Goal: Task Accomplishment & Management: Use online tool/utility

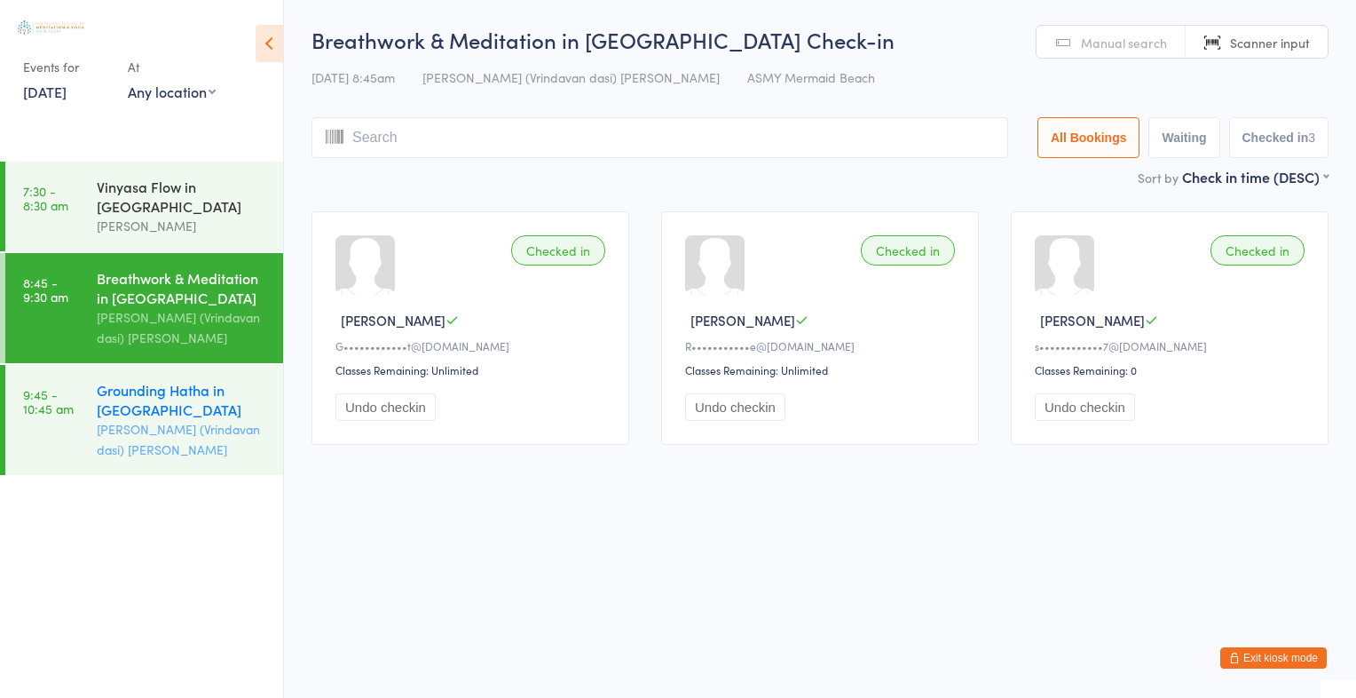
click at [174, 417] on div "Grounding Hatha in [GEOGRAPHIC_DATA]" at bounding box center [182, 399] width 171 height 39
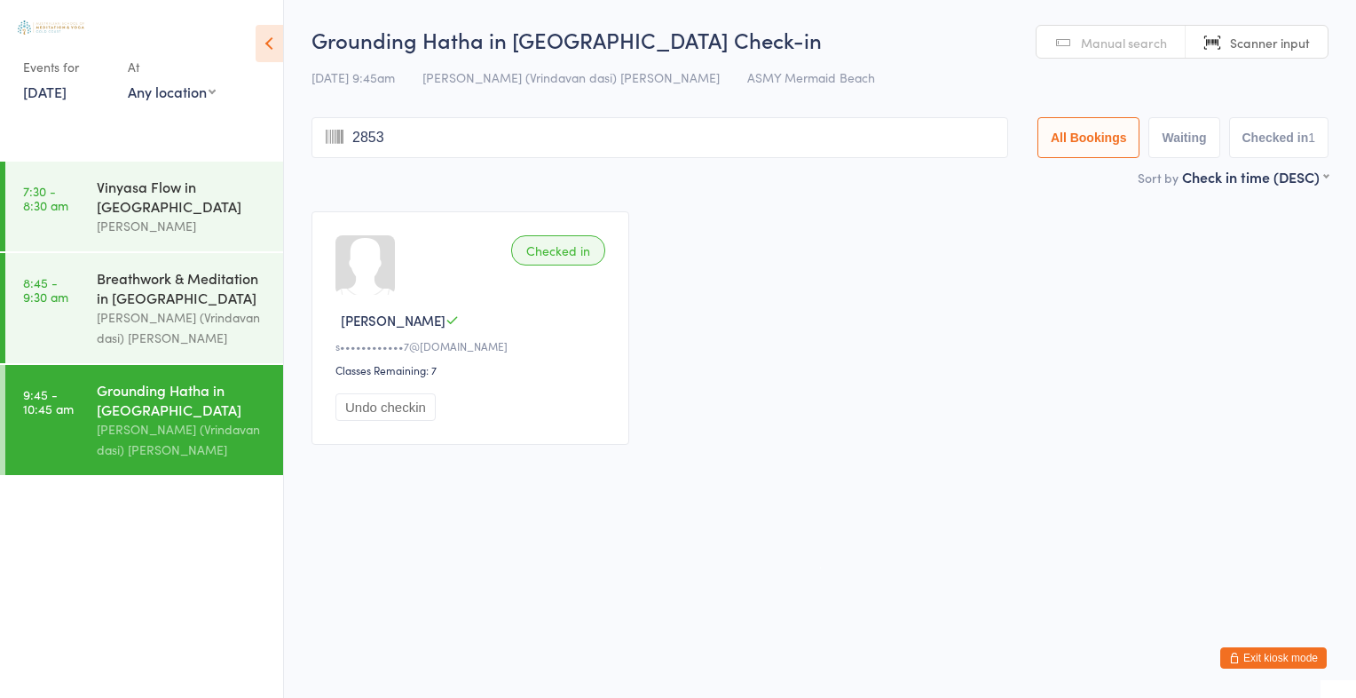
type input "2853"
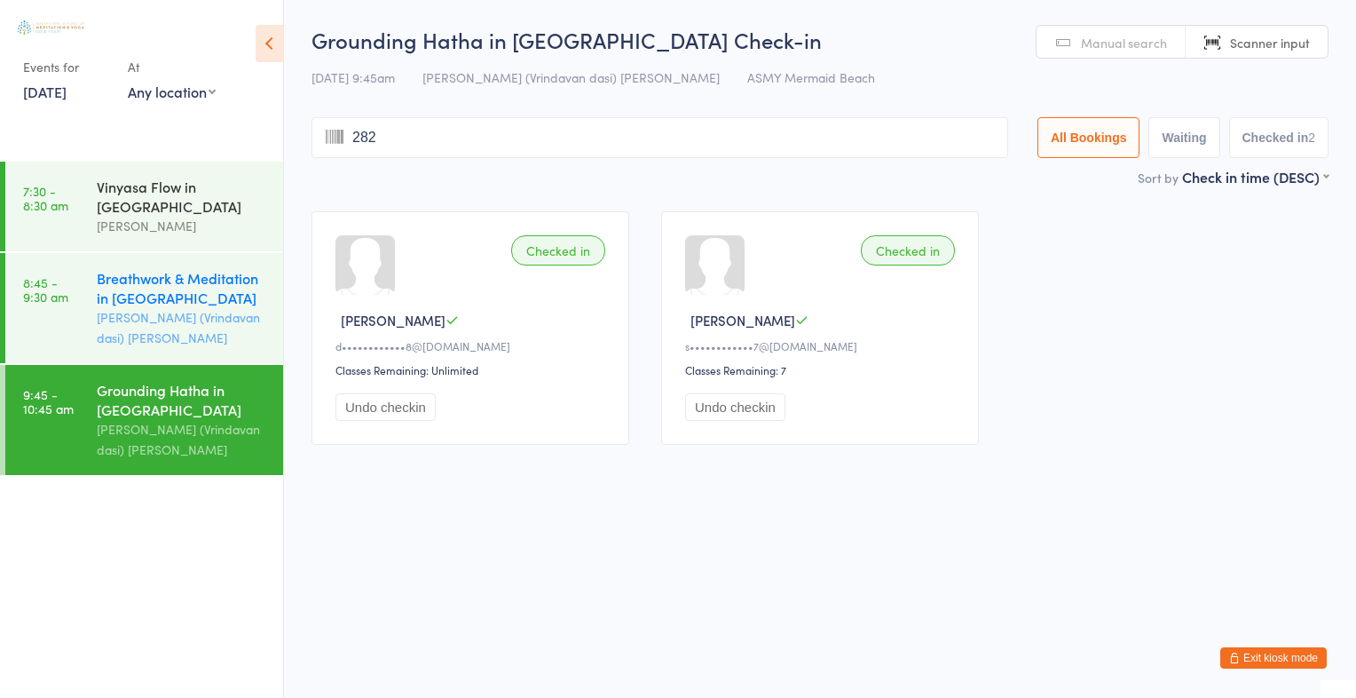
type input "2826"
type input "1579"
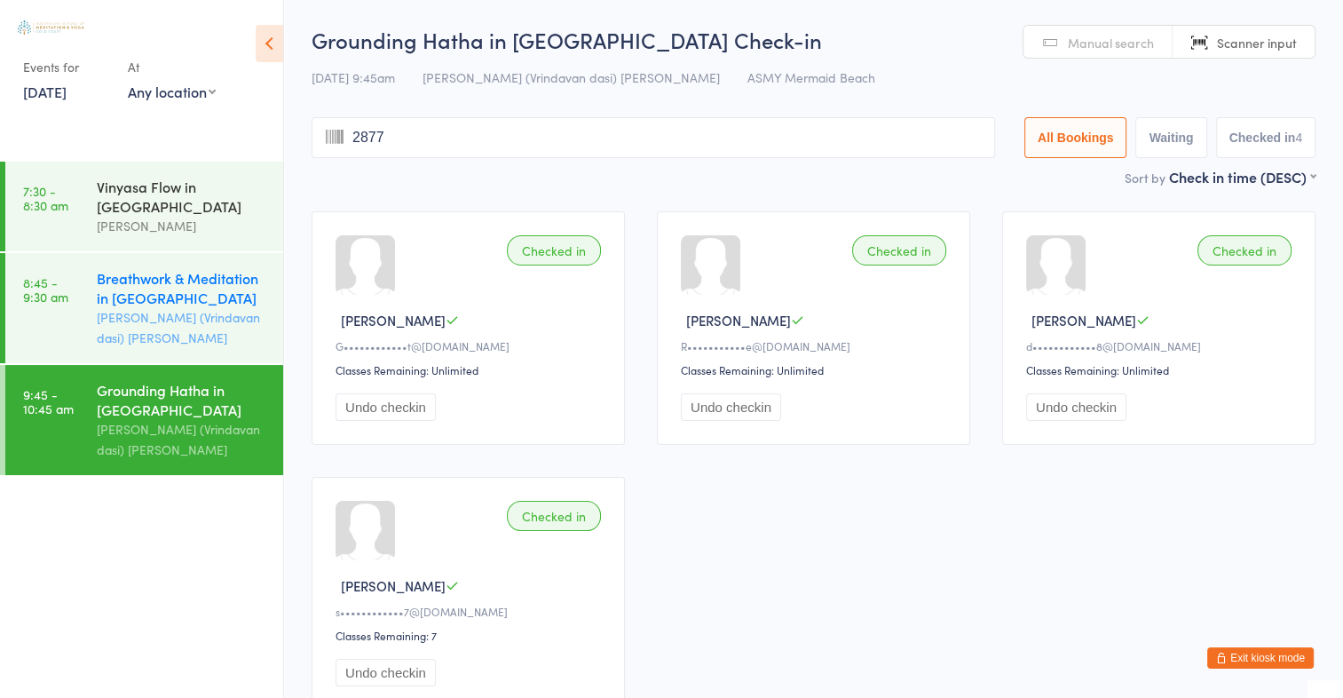
type input "2877"
type input "Jud"
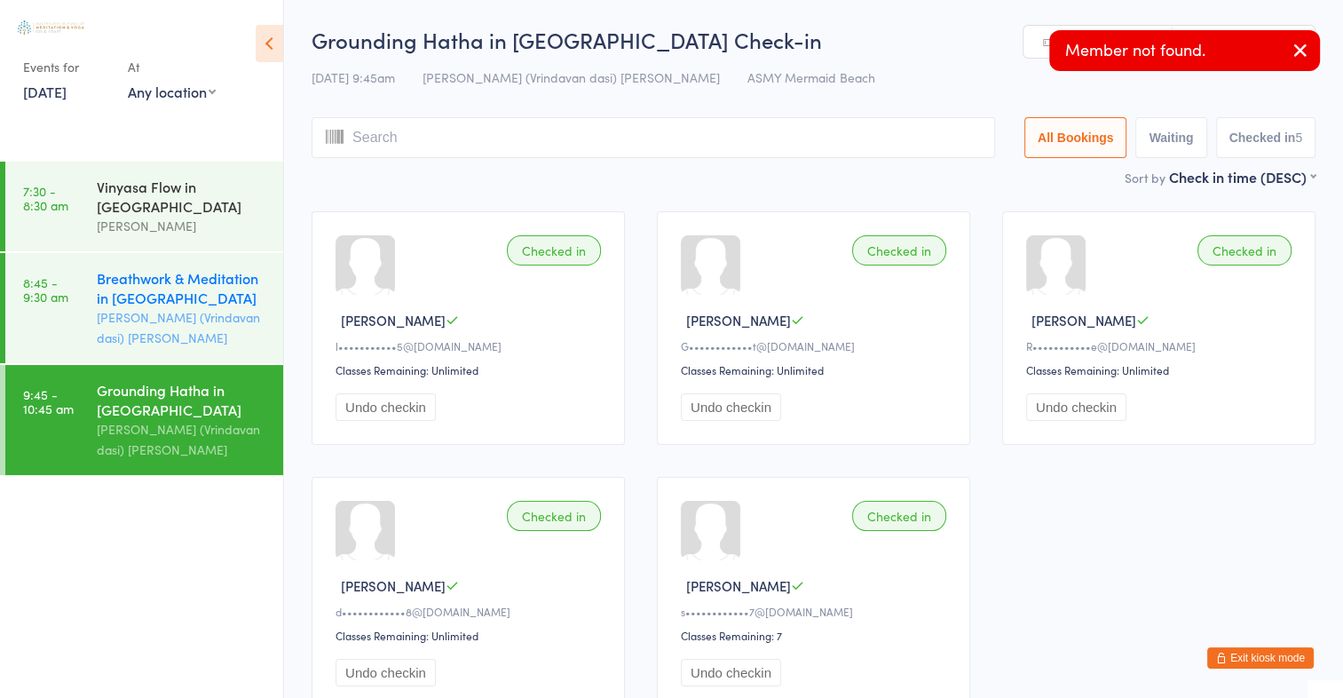
type input "i"
type input "t"
type input "h"
click at [1285, 59] on button "button" at bounding box center [1300, 51] width 39 height 41
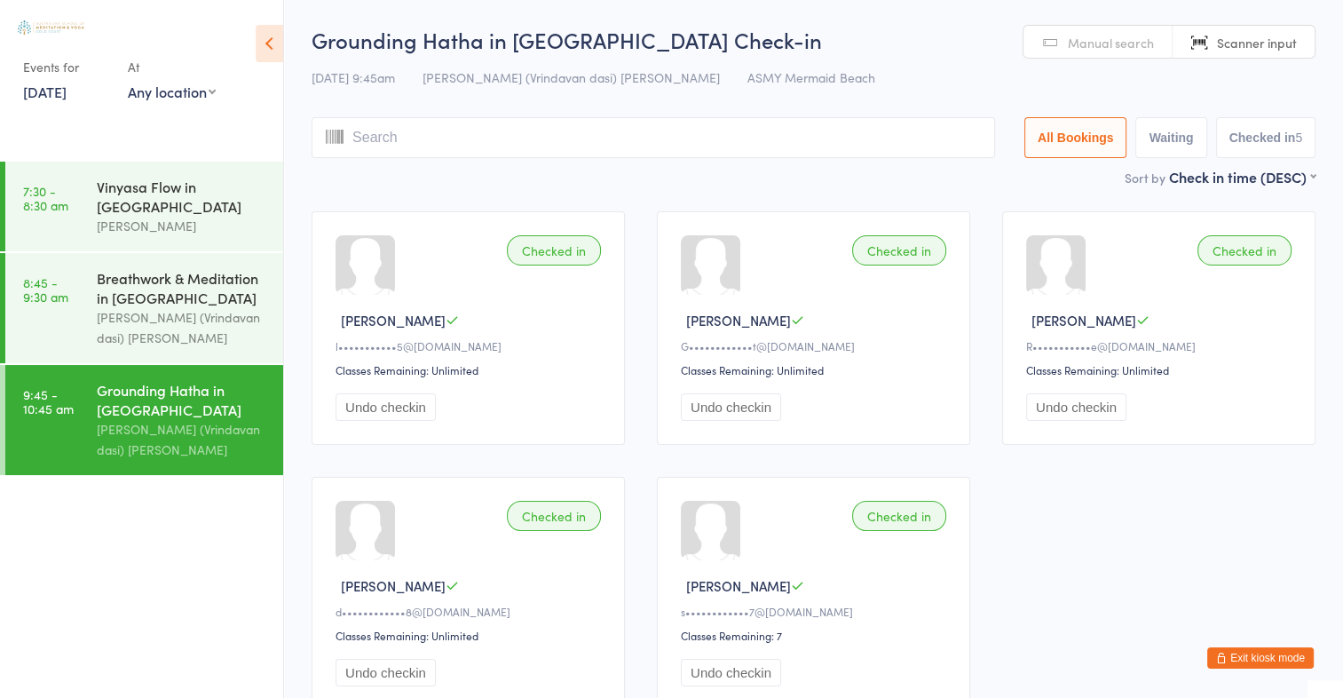
click at [360, 136] on input "search" at bounding box center [653, 137] width 683 height 41
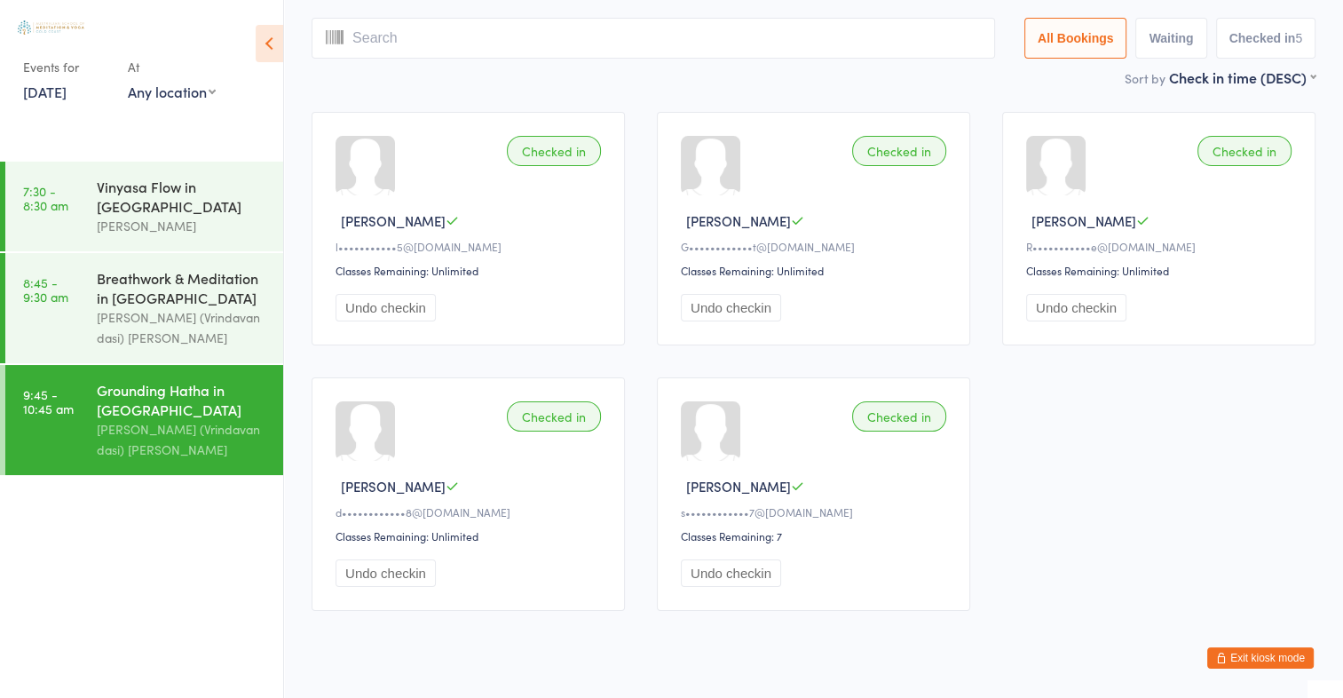
scroll to position [117, 0]
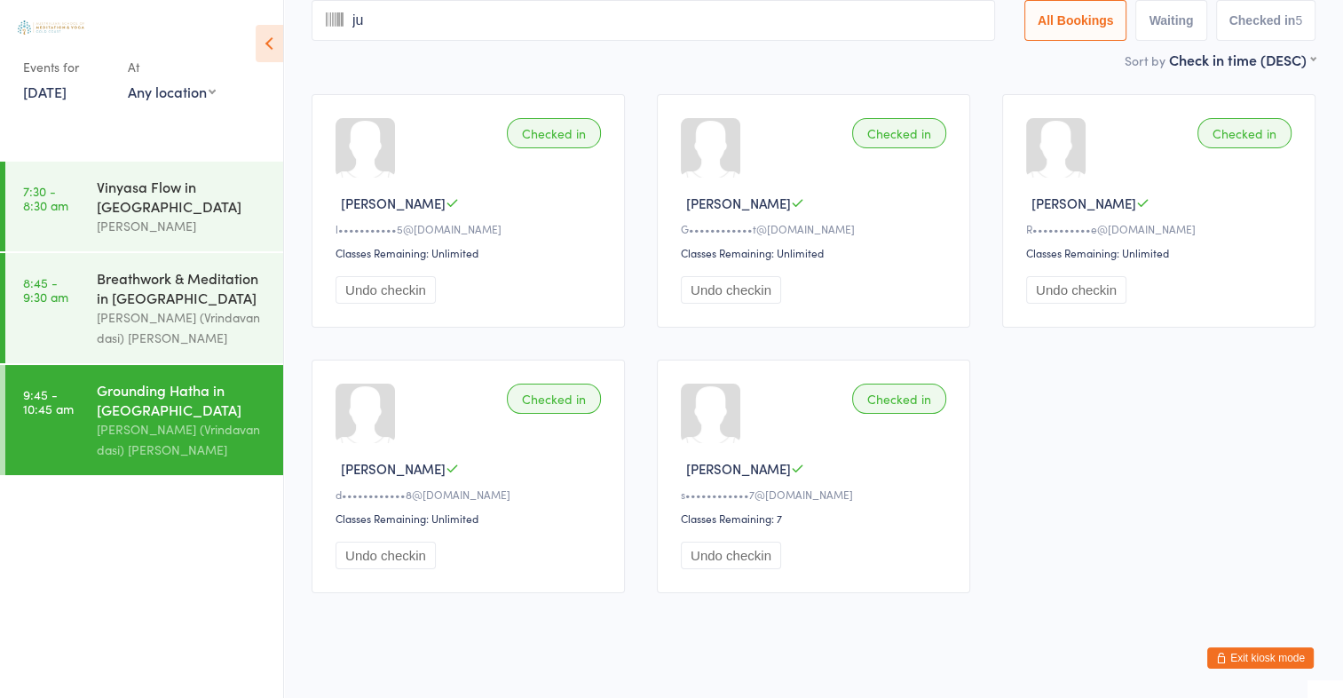
type input "jud"
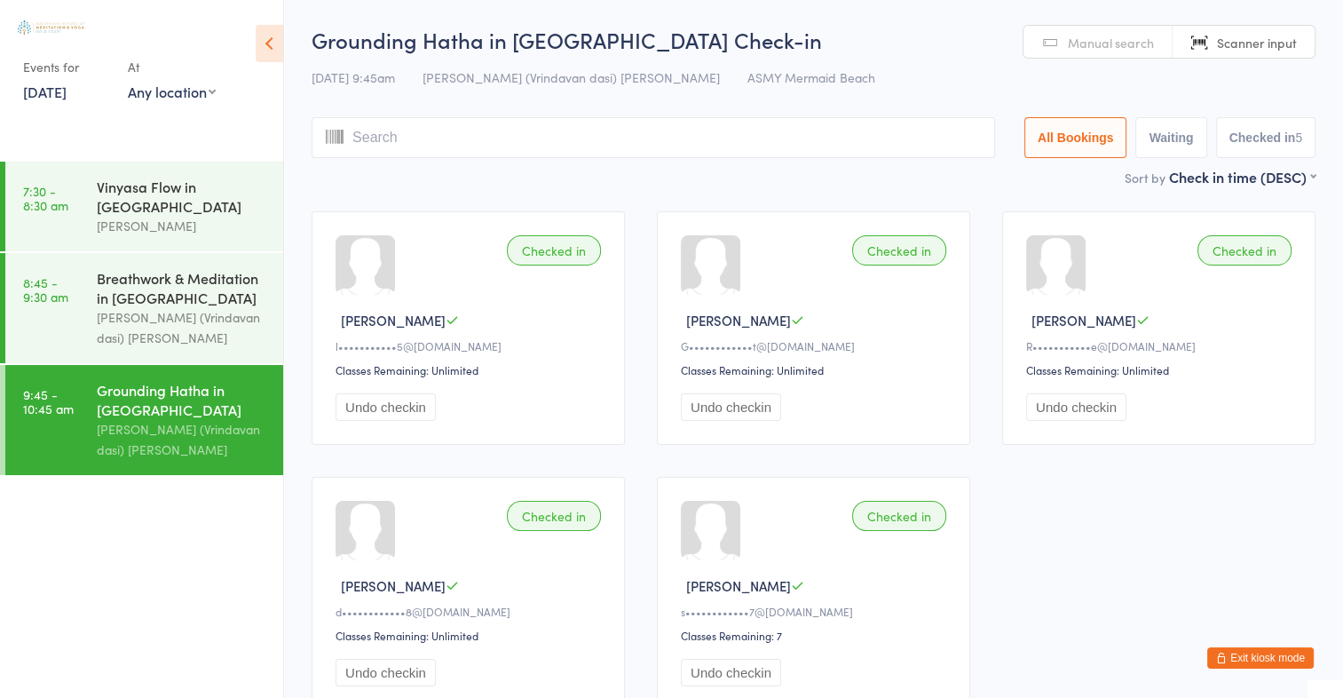
type input "i"
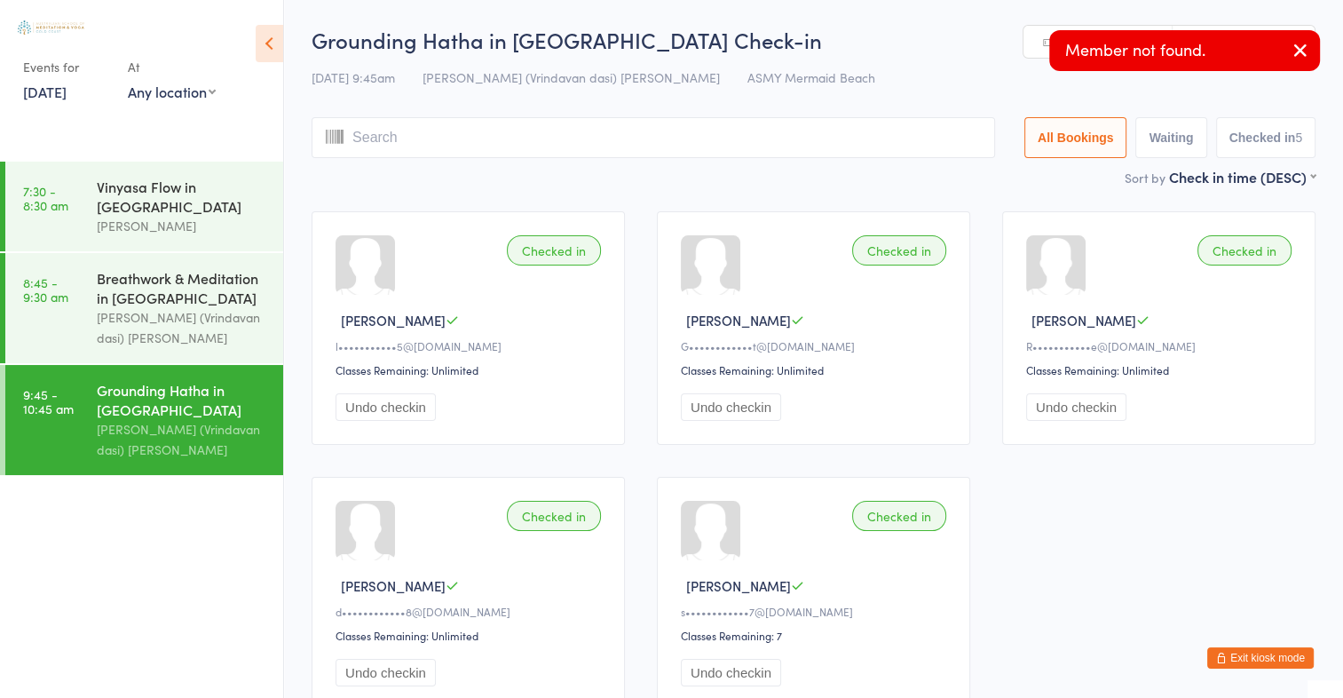
type input "t"
type input "h"
click at [1296, 51] on body "You have now entered Kiosk Mode. Members will be able to check themselves in us…" at bounding box center [671, 375] width 1343 height 701
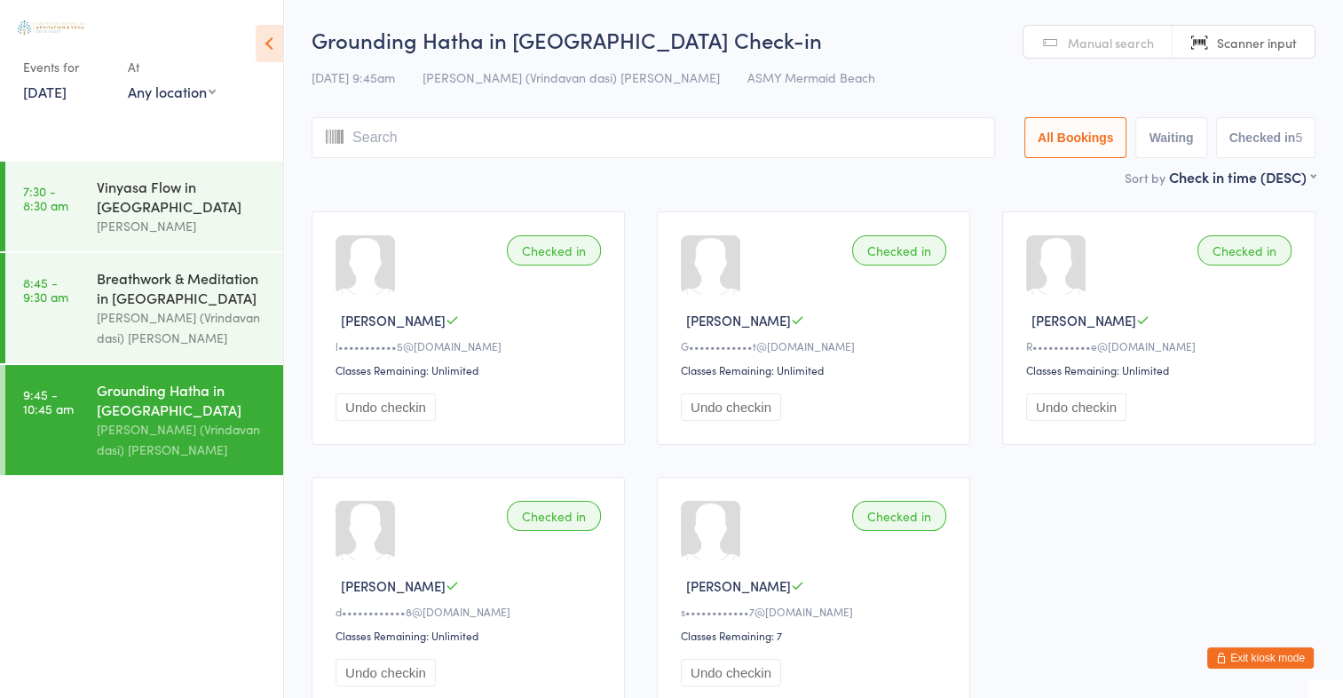
click at [1091, 49] on span "Manual search" at bounding box center [1111, 43] width 86 height 18
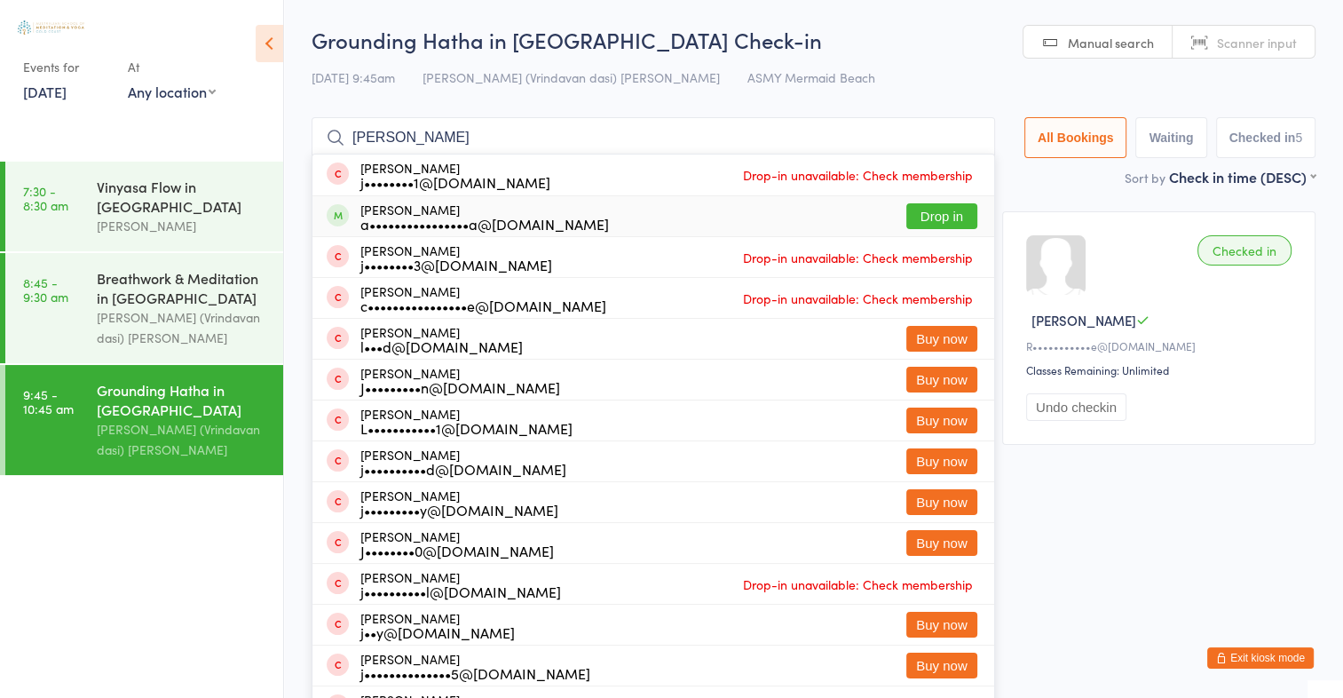
type input "[PERSON_NAME]"
click at [934, 212] on button "Drop in" at bounding box center [941, 216] width 71 height 26
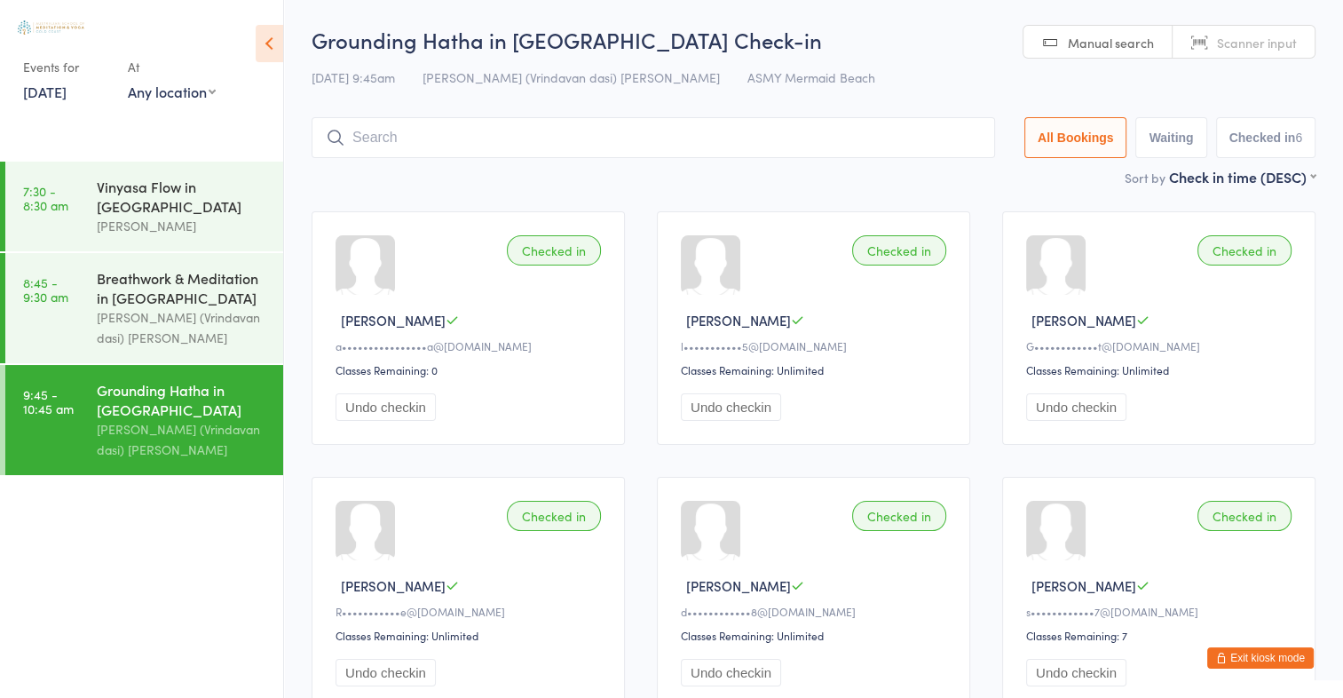
click at [1296, 47] on span "Scanner input" at bounding box center [1257, 43] width 80 height 18
type input "1494"
type input "28632863"
type input "1704"
type input "1588"
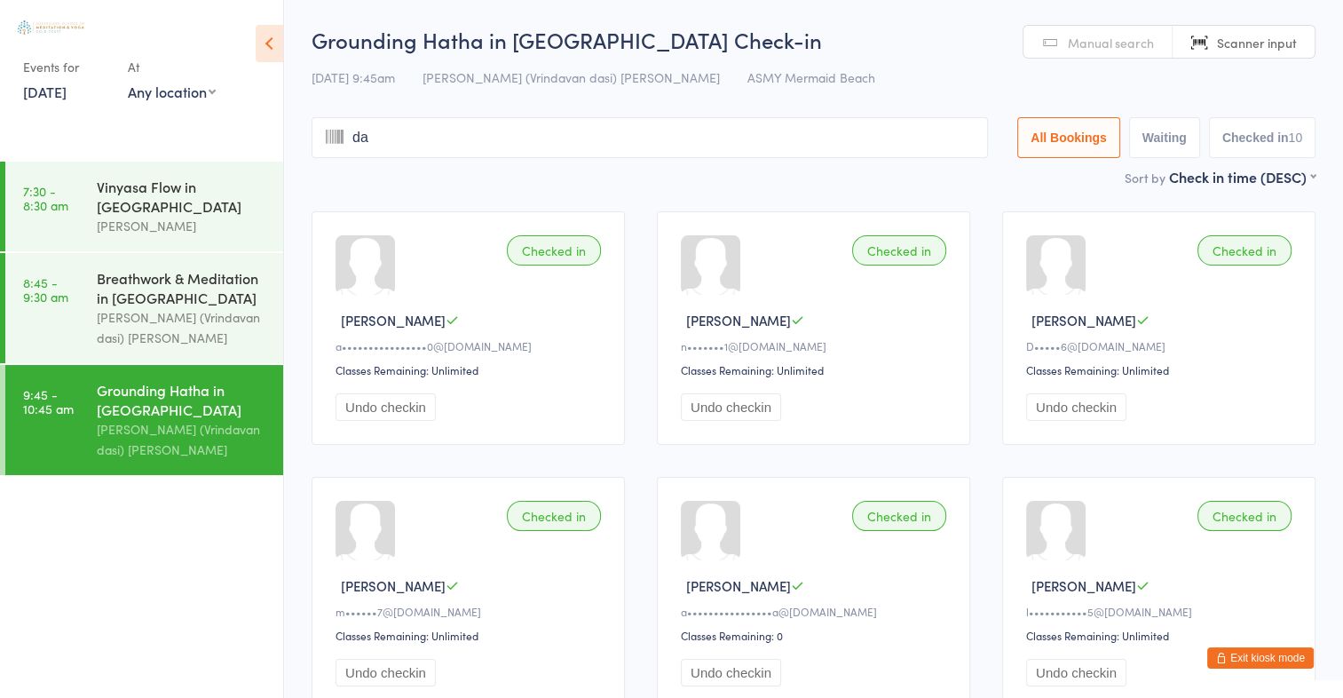
type input "day"
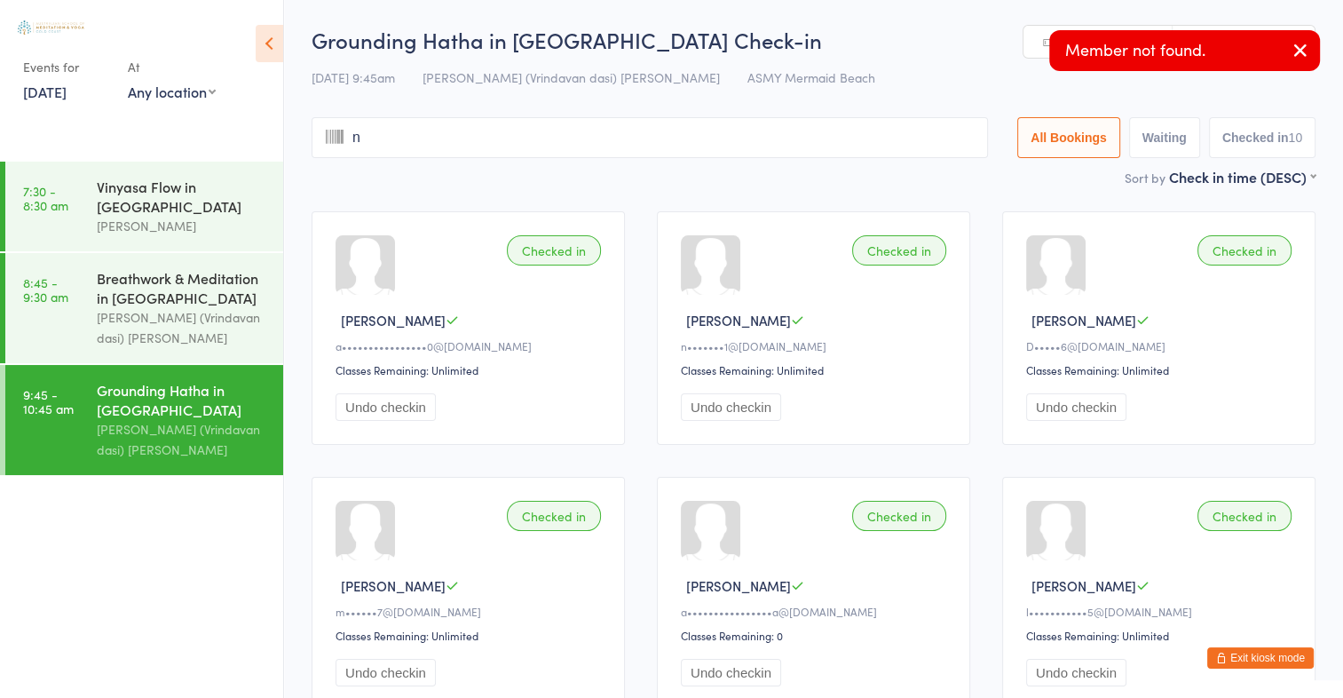
type input "na"
click at [1303, 50] on icon "button" at bounding box center [1300, 50] width 21 height 22
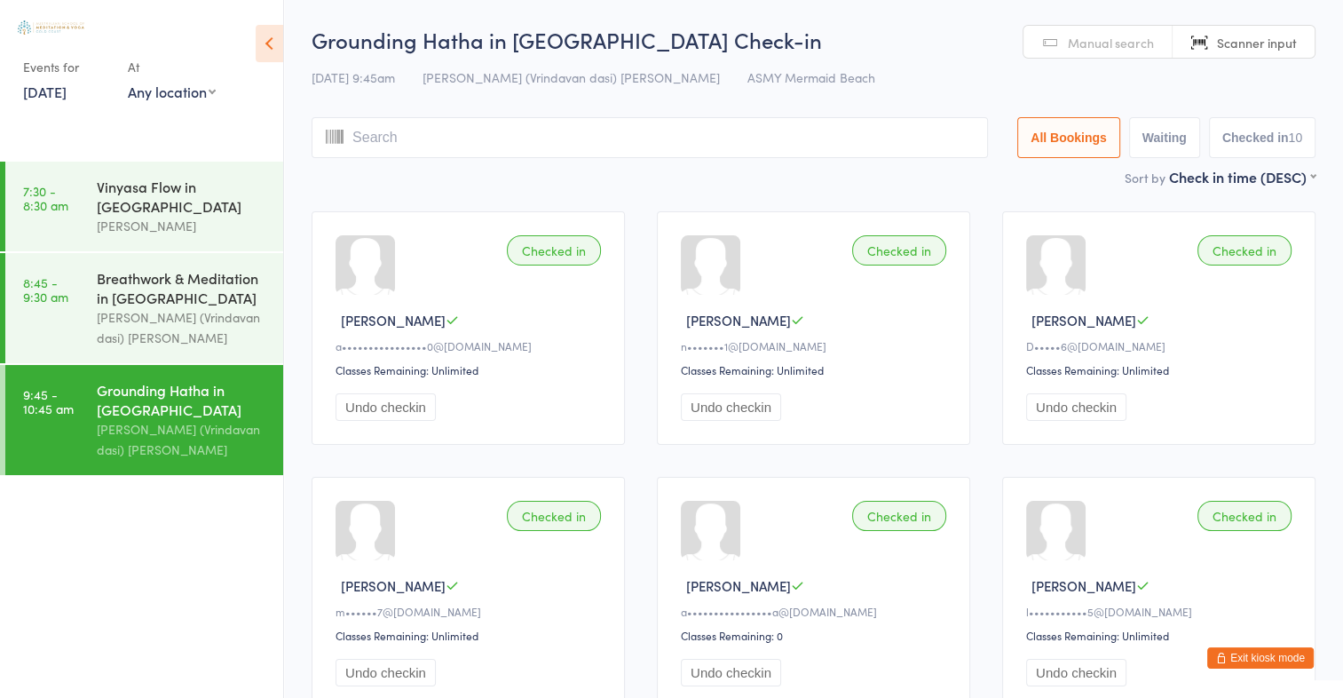
click at [1119, 41] on span "Manual search" at bounding box center [1111, 43] width 86 height 18
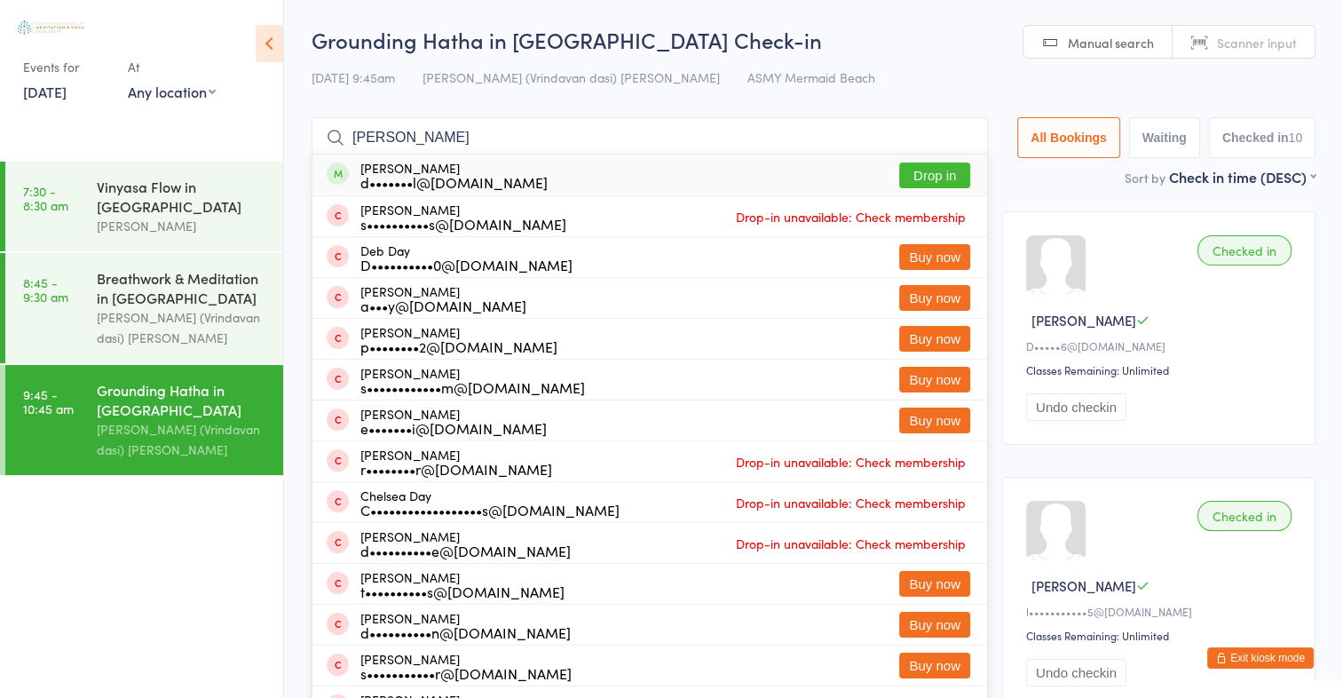
type input "[PERSON_NAME]"
click at [921, 167] on button "Drop in" at bounding box center [934, 175] width 71 height 26
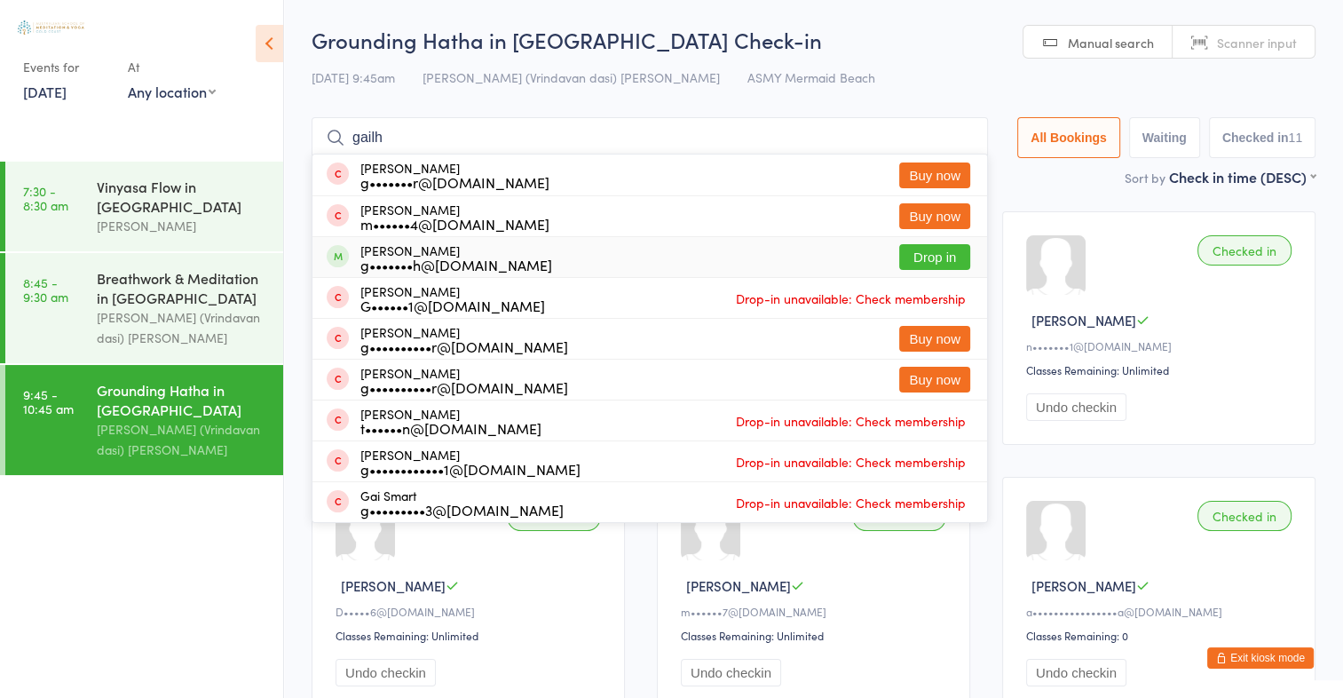
type input "gailh"
click at [936, 268] on button "Drop in" at bounding box center [934, 257] width 71 height 26
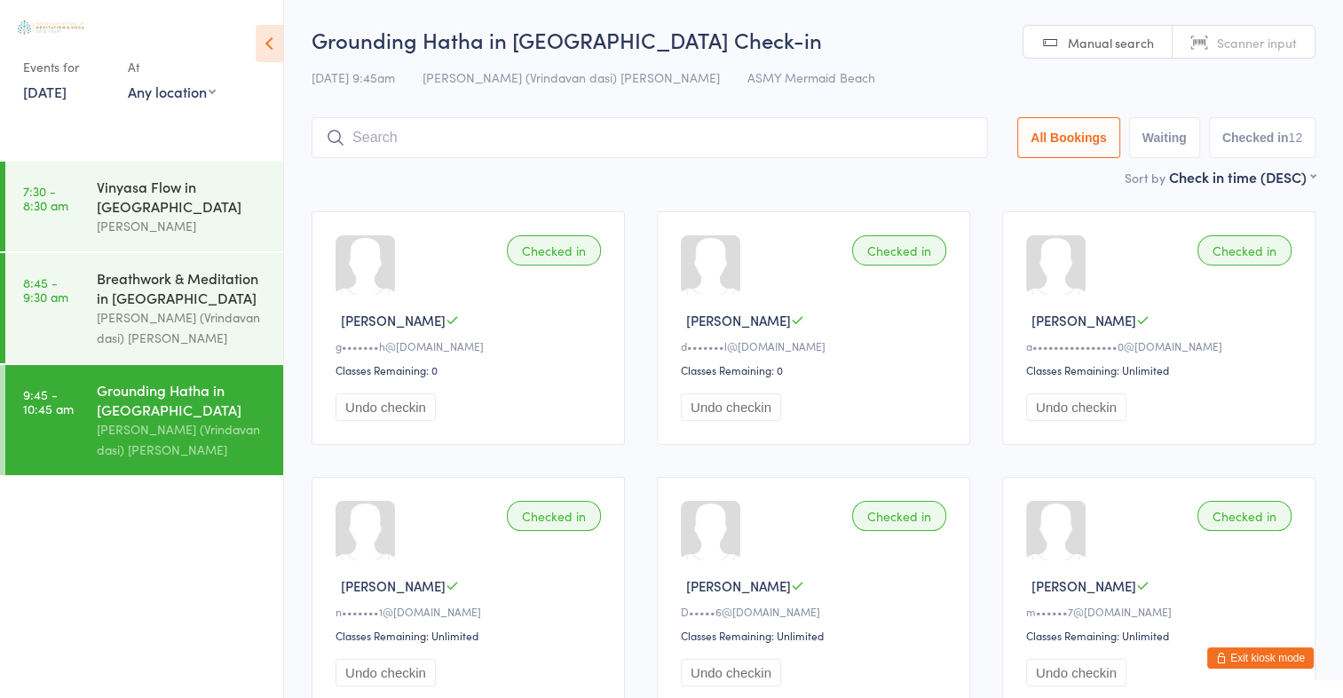
click at [1270, 48] on span "Scanner input" at bounding box center [1257, 43] width 80 height 18
type input "2938"
